Goal: Transaction & Acquisition: Purchase product/service

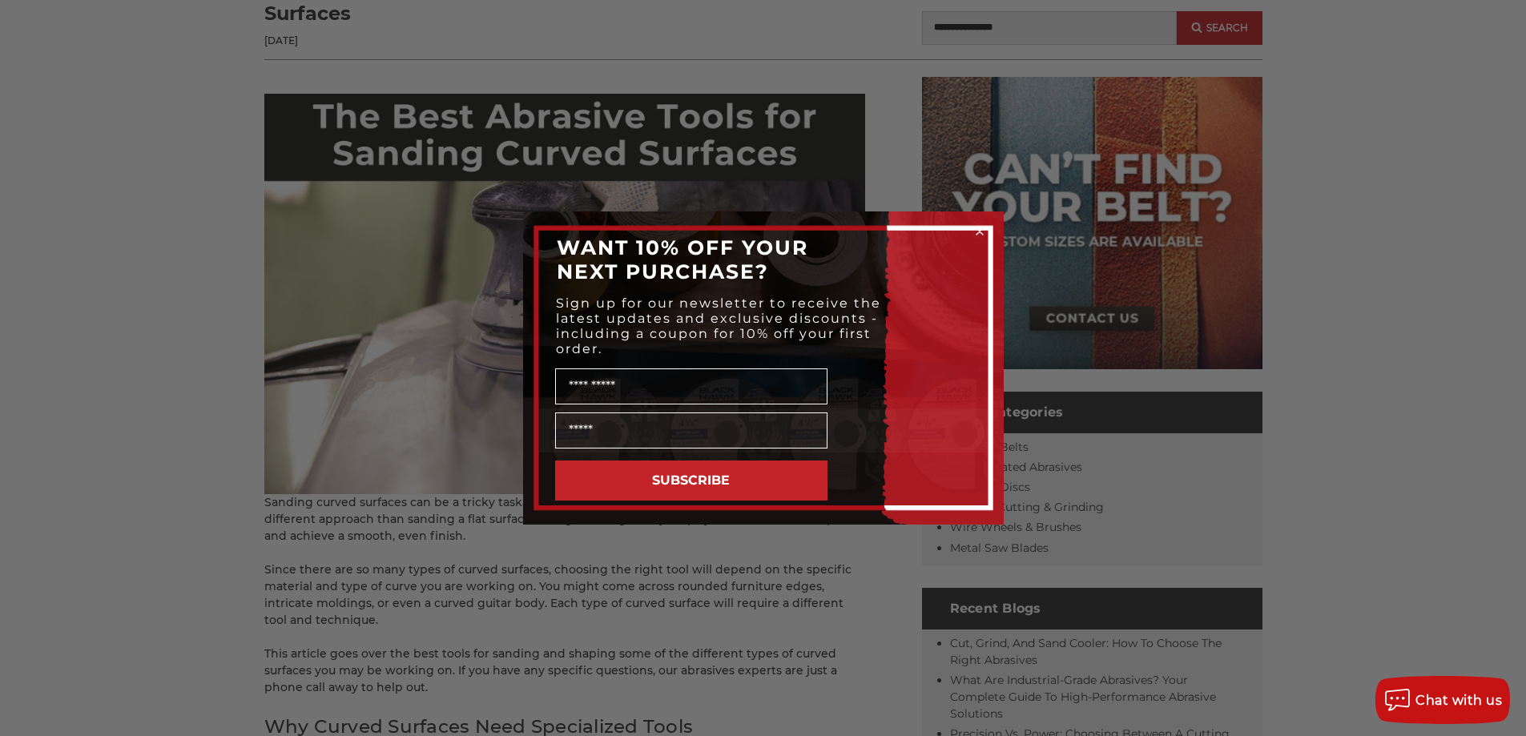
scroll to position [240, 0]
click at [981, 232] on circle "Close dialog" at bounding box center [979, 231] width 15 height 15
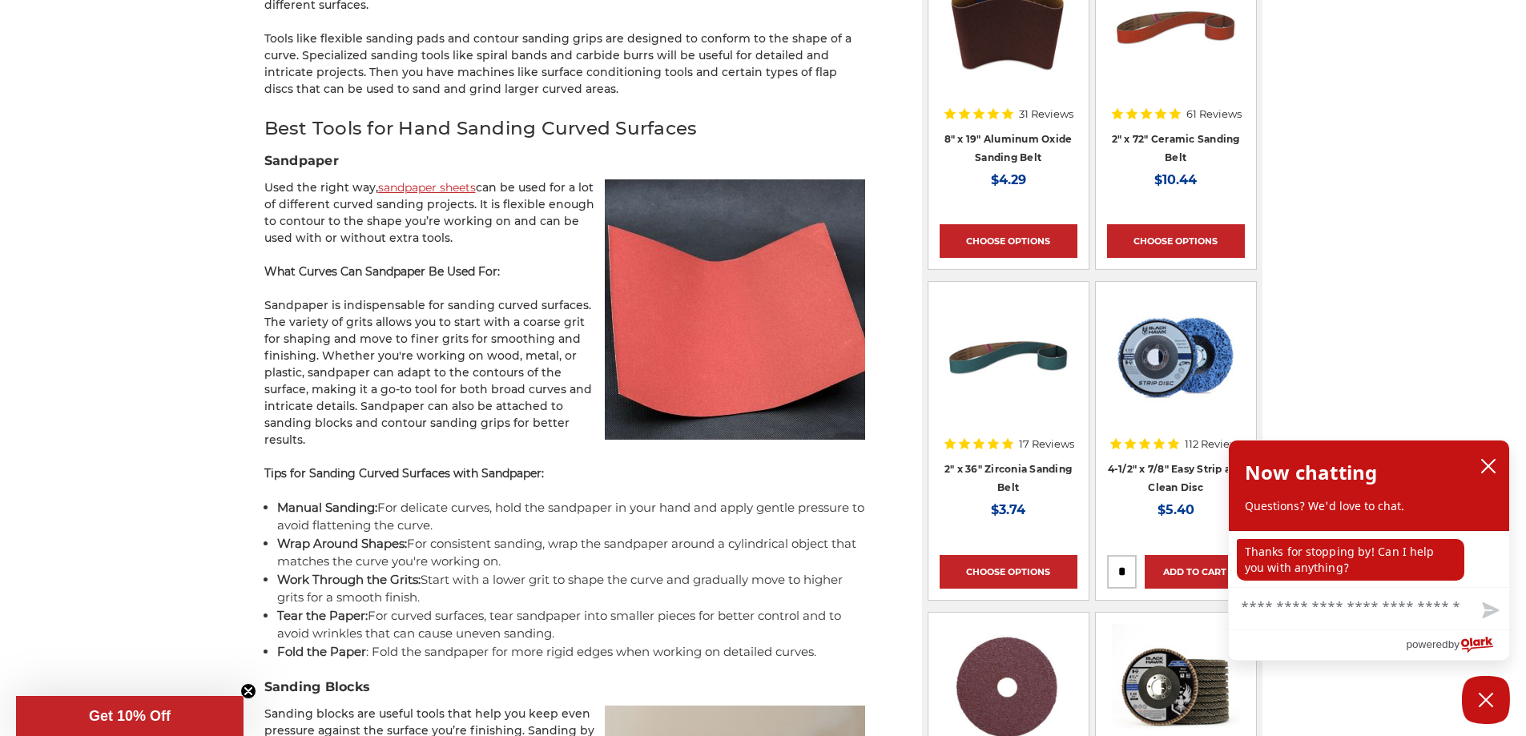
scroll to position [1362, 0]
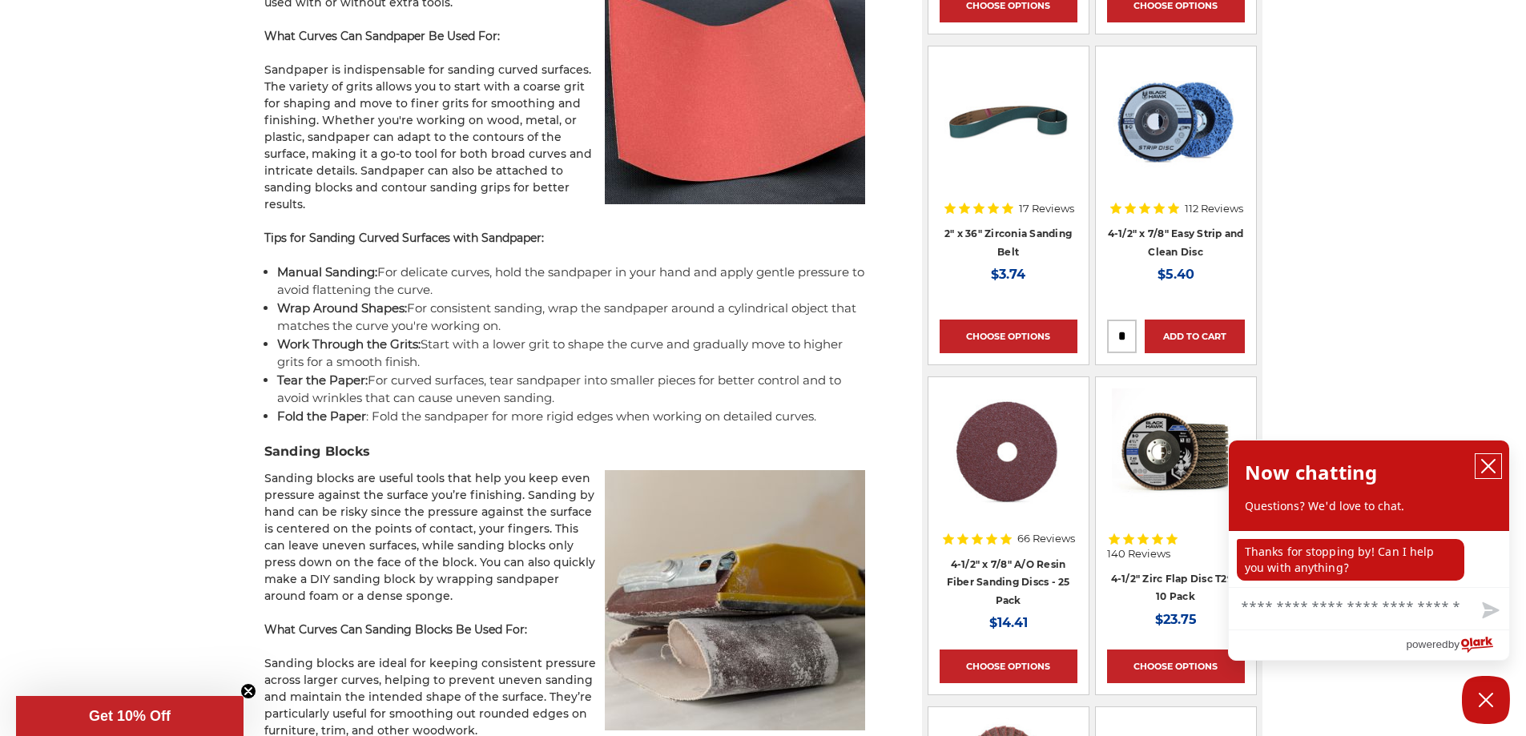
click at [1485, 467] on icon "close chatbox" at bounding box center [1488, 466] width 16 height 16
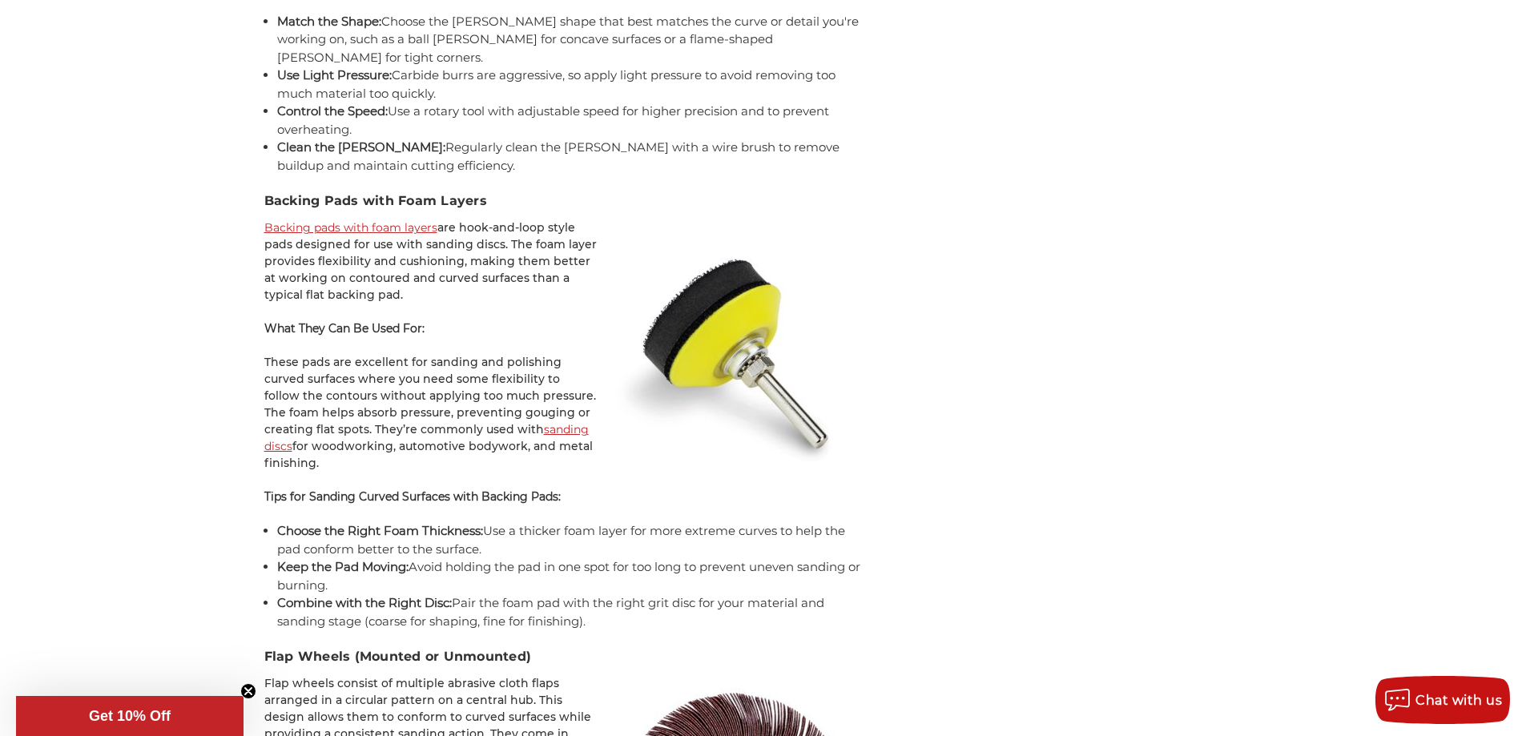
scroll to position [6008, 0]
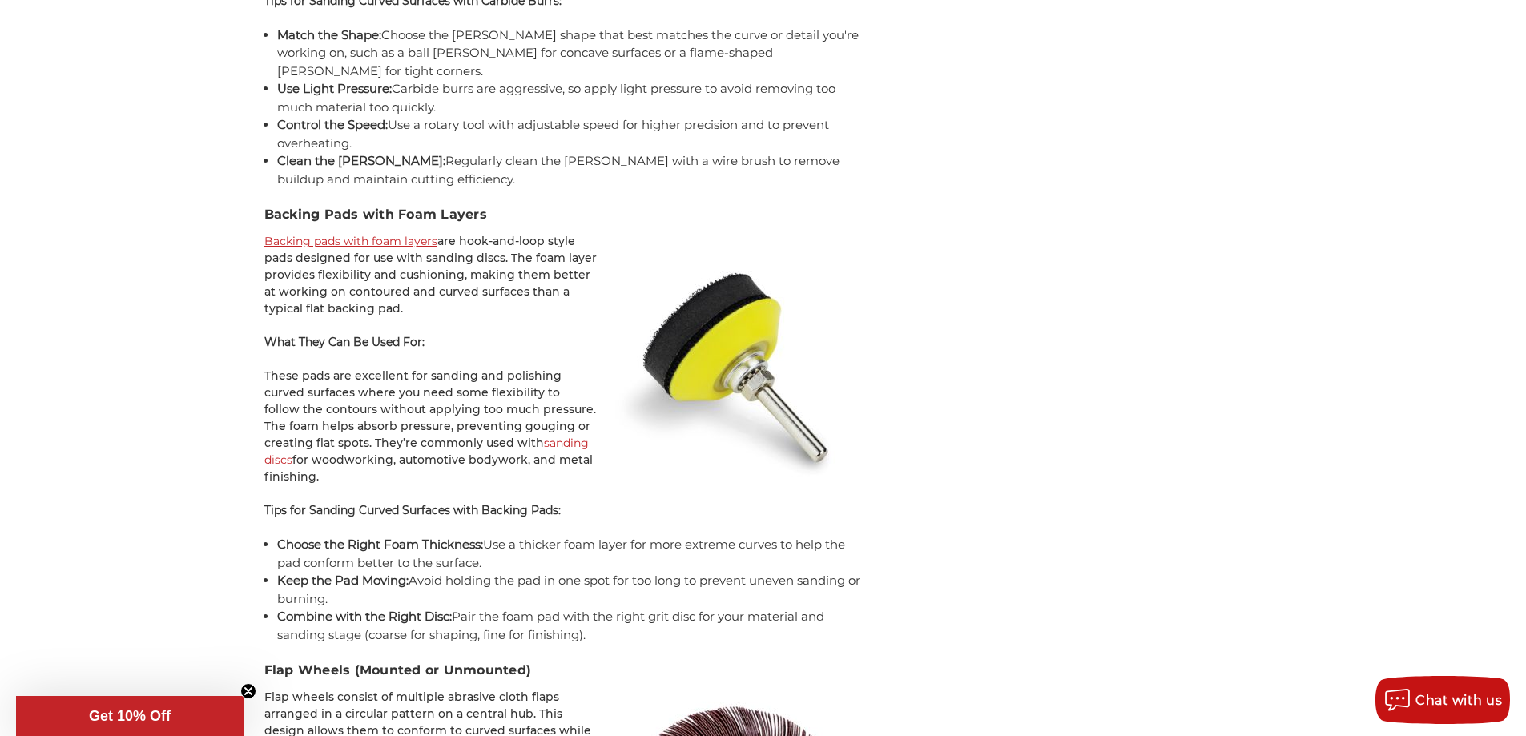
click at [399, 234] on link "Backing pads with foam layers" at bounding box center [350, 241] width 173 height 14
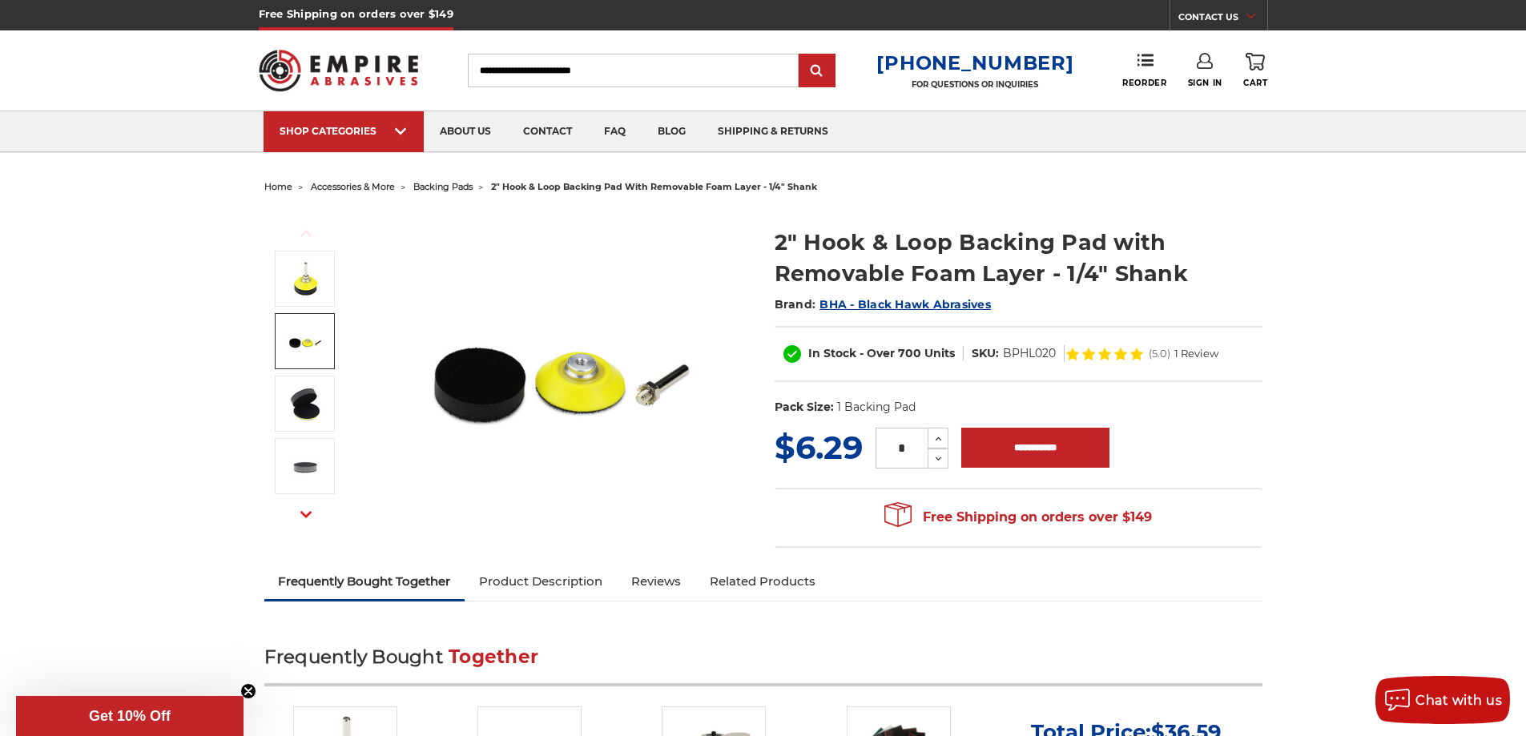
click at [307, 333] on img at bounding box center [305, 341] width 40 height 40
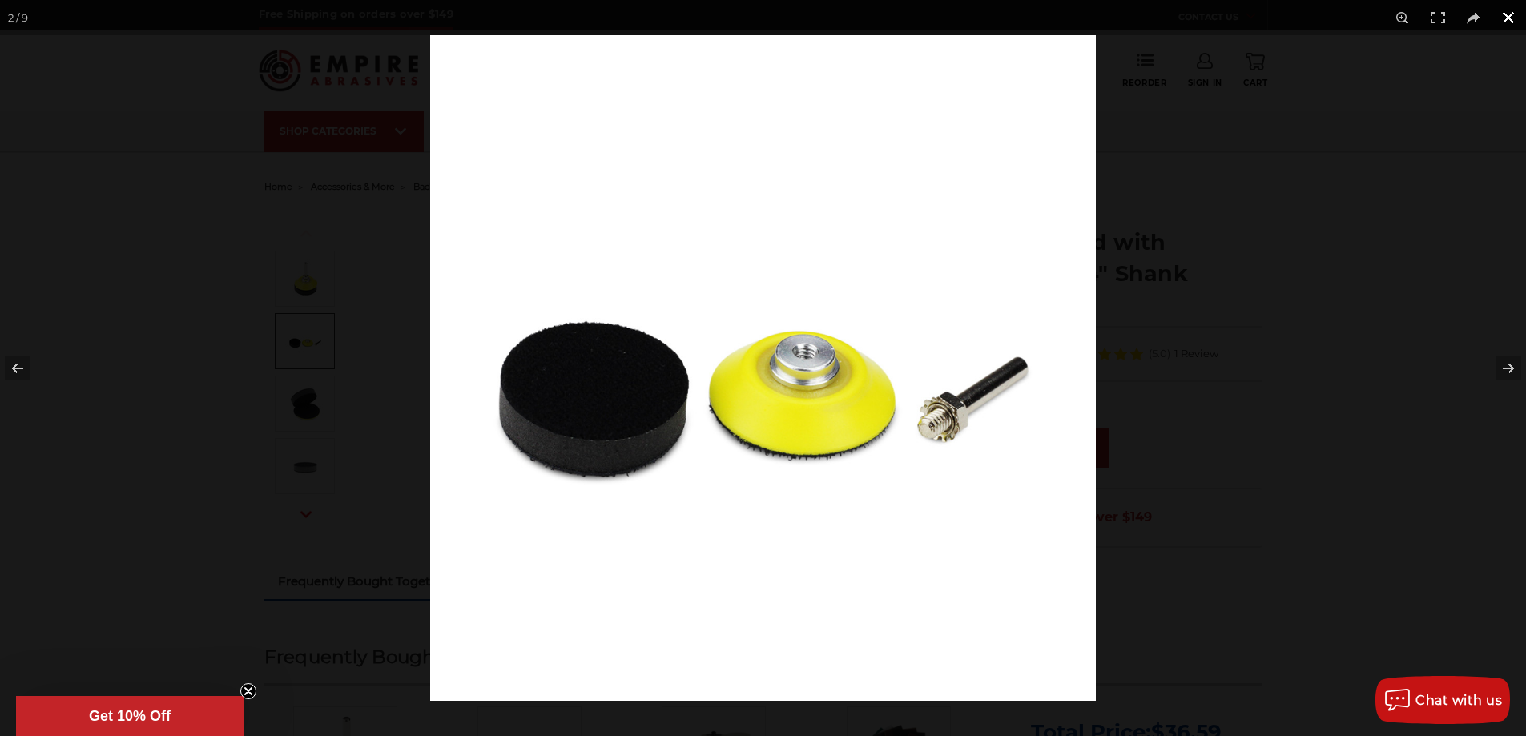
click at [1506, 18] on button at bounding box center [1508, 17] width 35 height 35
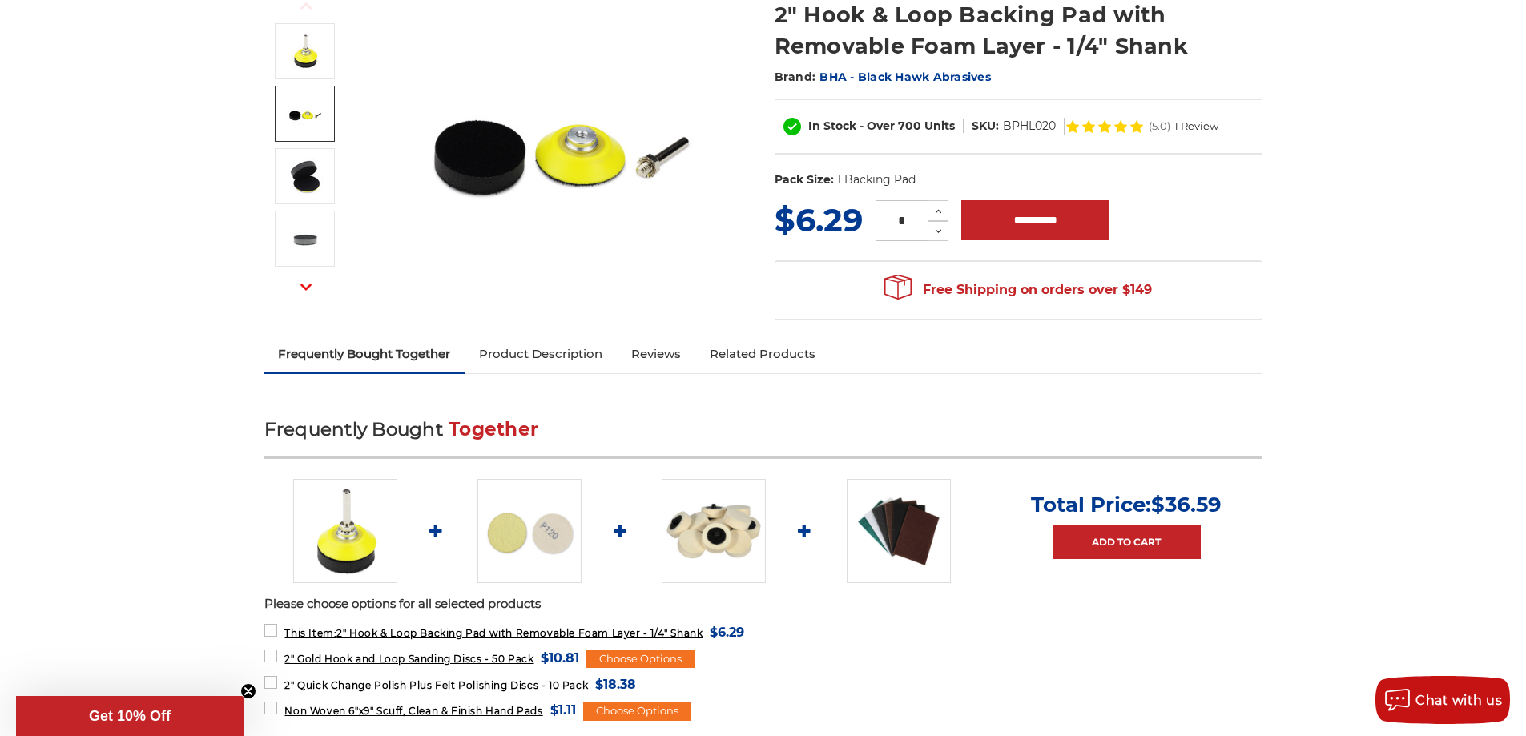
scroll to position [240, 0]
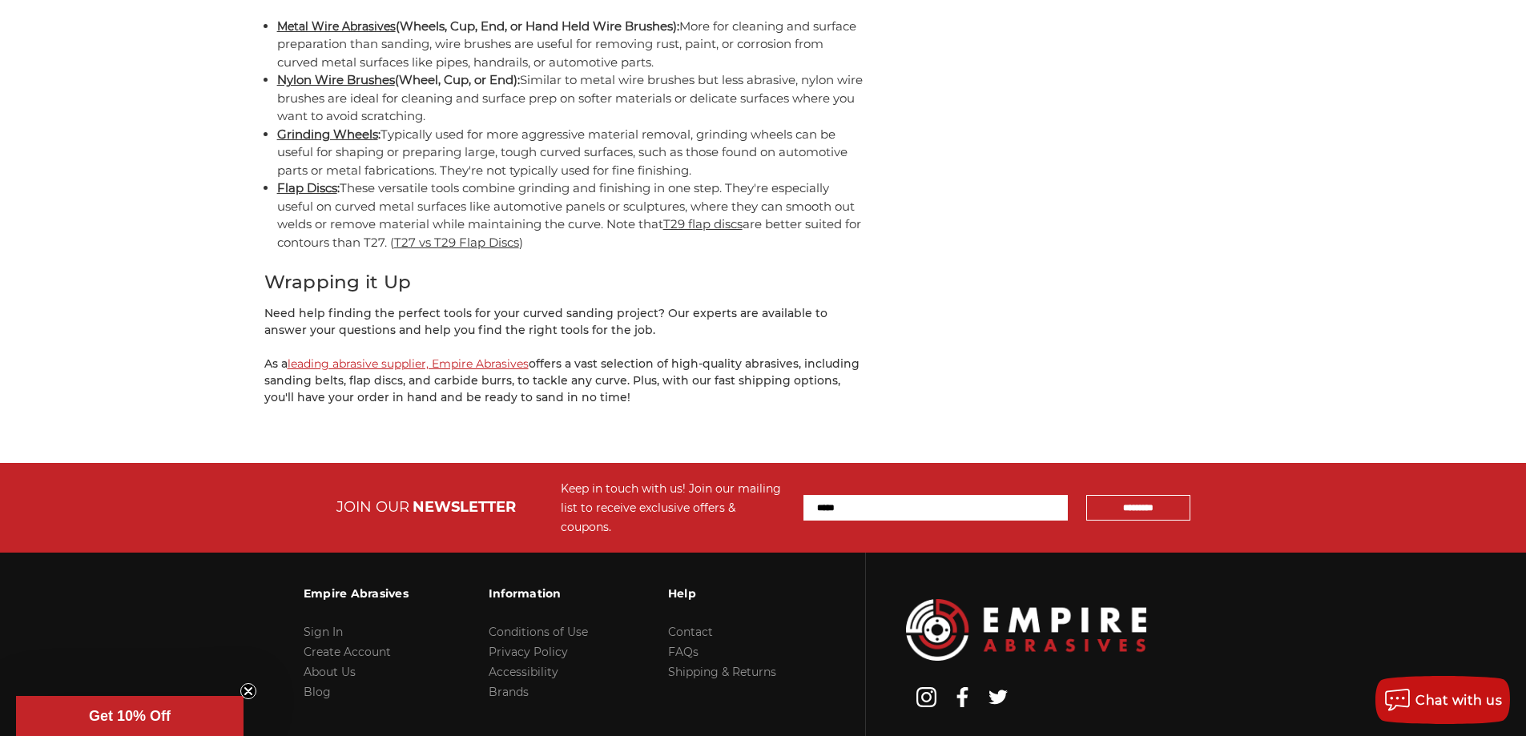
scroll to position [6841, 0]
